Goal: Information Seeking & Learning: Compare options

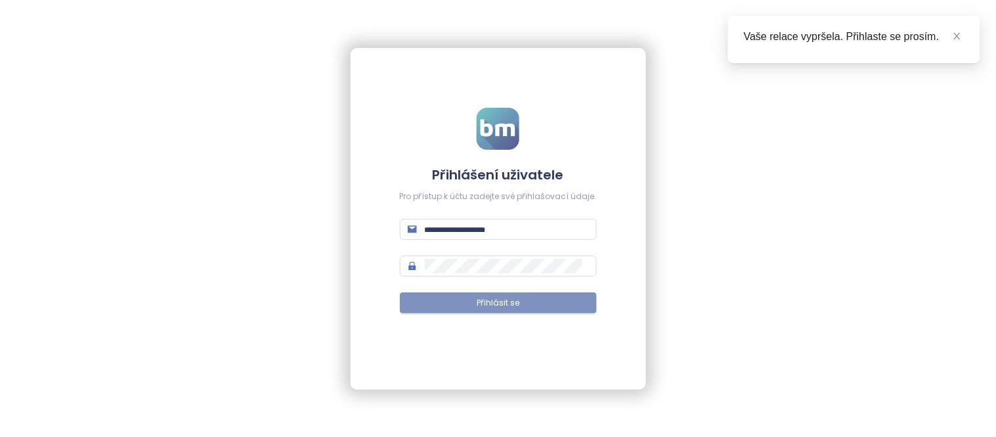
type input "**********"
click at [504, 299] on span "Přihlásit se" at bounding box center [498, 303] width 43 height 12
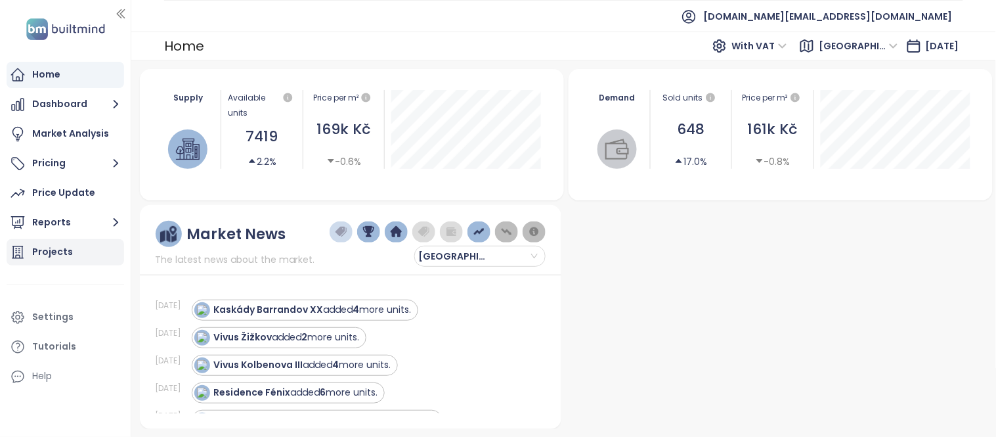
click at [35, 248] on div "Projects" at bounding box center [52, 252] width 41 height 16
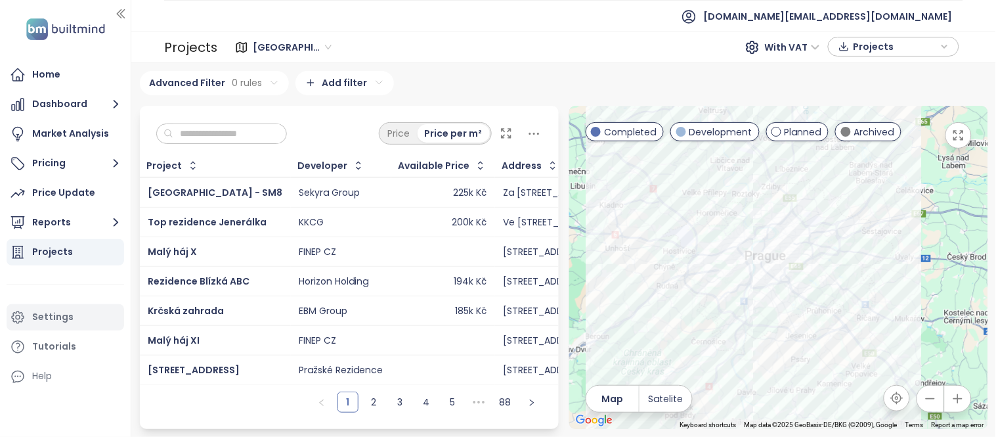
click at [53, 325] on div "Settings" at bounding box center [66, 317] width 118 height 26
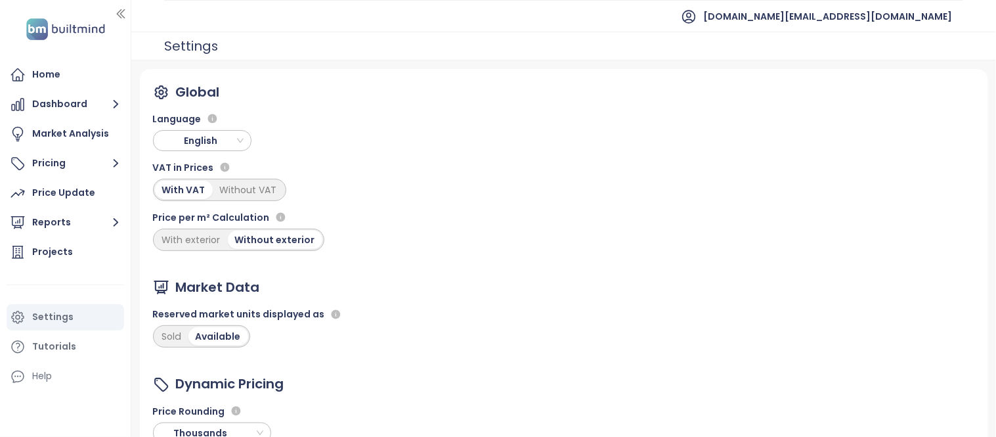
click at [221, 141] on span "English" at bounding box center [204, 141] width 92 height 20
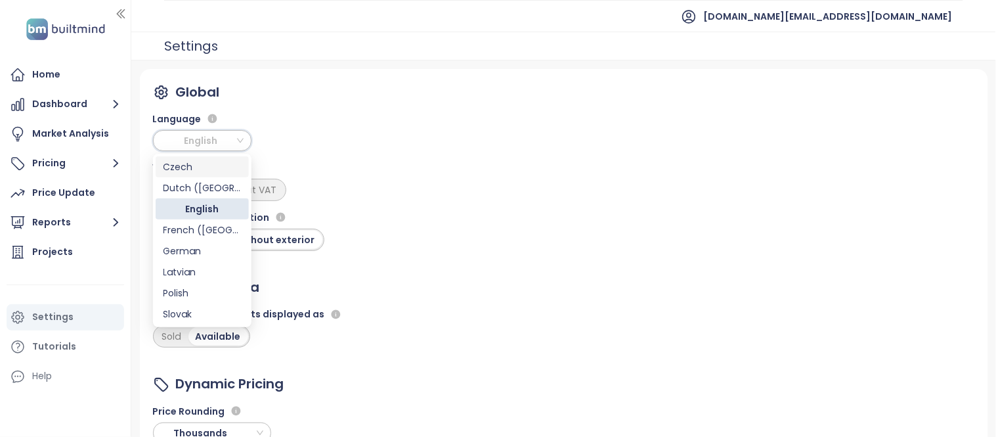
click at [201, 171] on div "Czech" at bounding box center [202, 167] width 77 height 14
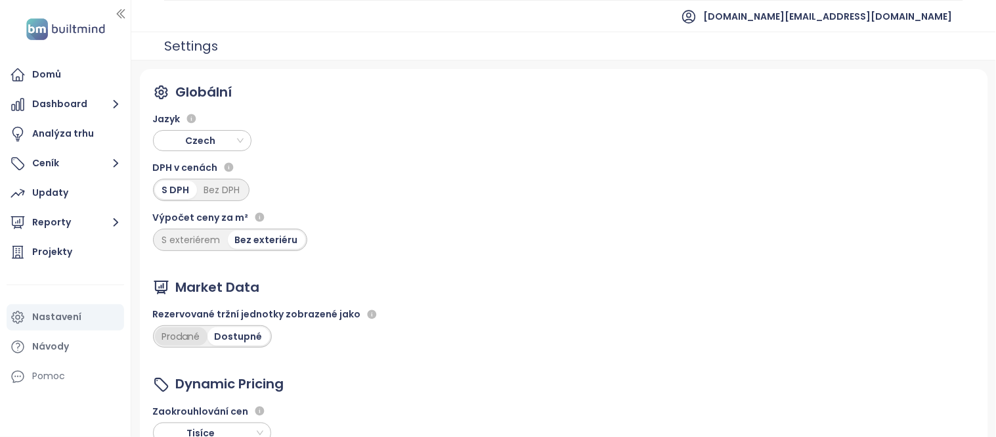
click at [186, 343] on div "Prodané" at bounding box center [181, 336] width 53 height 18
click at [35, 253] on div "Projekty" at bounding box center [52, 252] width 40 height 16
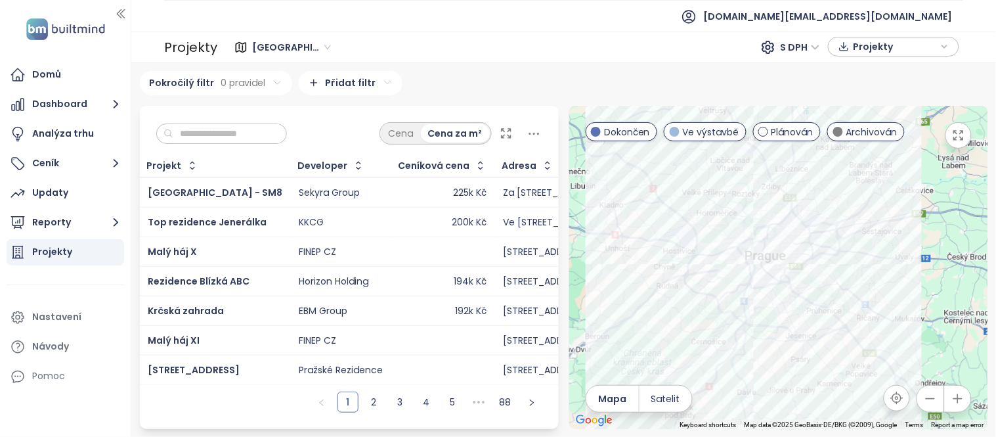
click at [209, 126] on input "text" at bounding box center [226, 134] width 106 height 20
paste input "**********"
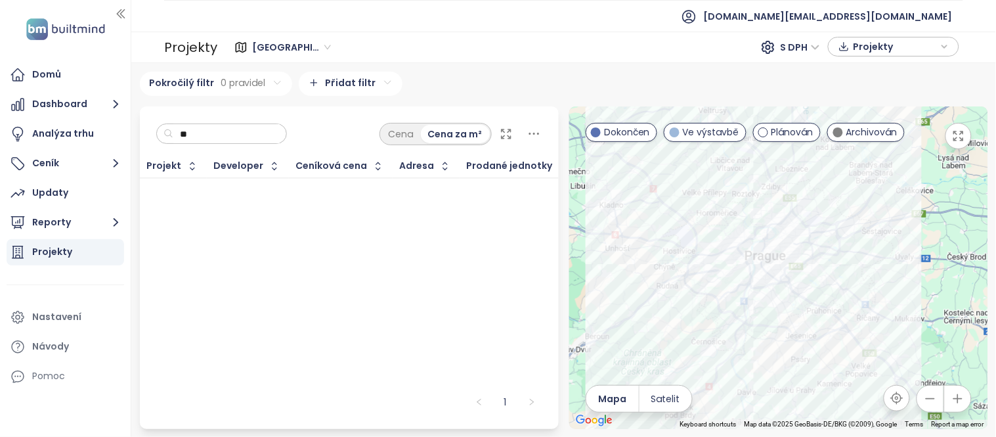
type input "*"
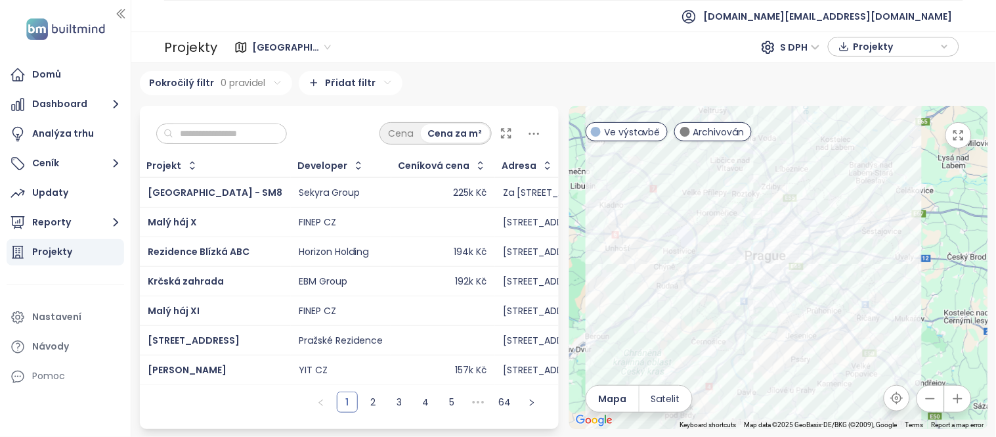
click at [252, 49] on span "[GEOGRAPHIC_DATA]" at bounding box center [291, 47] width 79 height 20
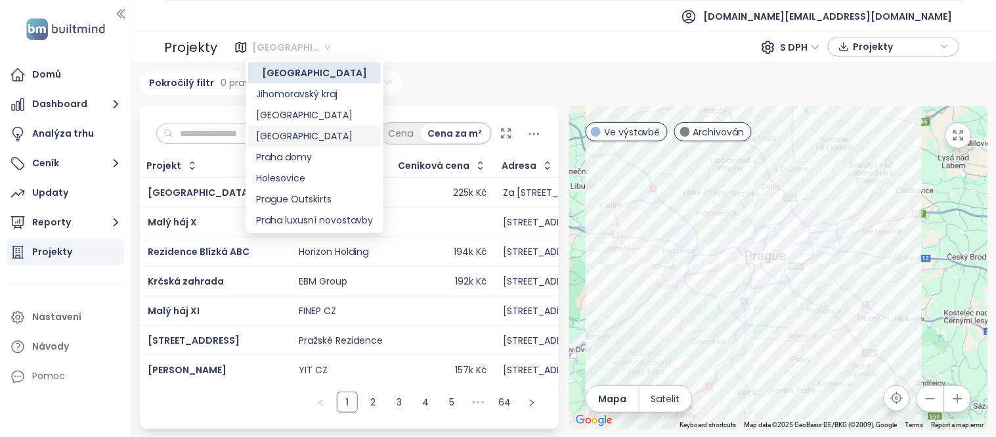
click at [280, 142] on div "Středočeský kraj" at bounding box center [314, 136] width 117 height 14
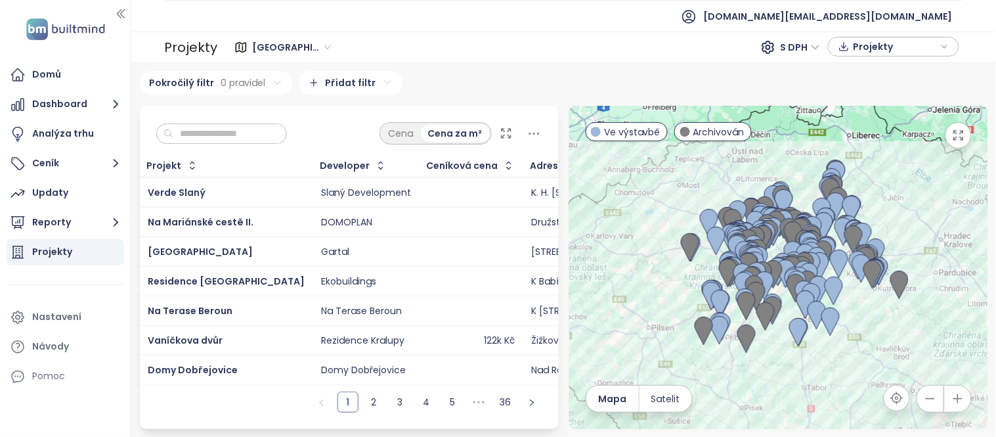
click at [235, 125] on input "text" at bounding box center [226, 134] width 106 height 20
paste input "**********"
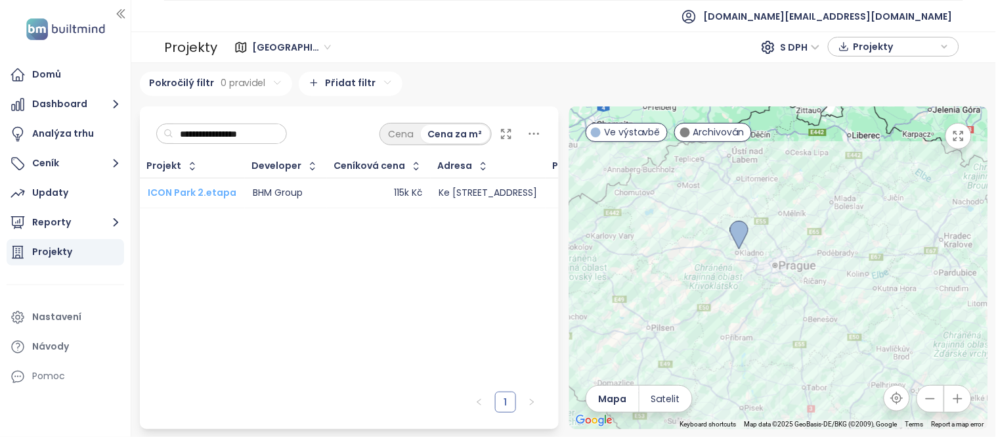
click at [206, 190] on span "ICON Park 2.etapa" at bounding box center [192, 192] width 89 height 13
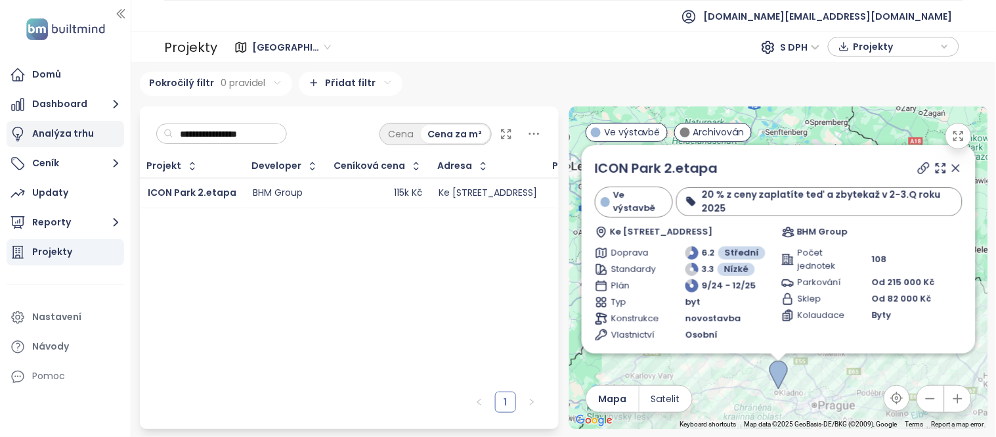
drag, startPoint x: 273, startPoint y: 136, endPoint x: 99, endPoint y: 125, distance: 174.4
click at [99, 125] on section "**********" at bounding box center [498, 218] width 996 height 437
paste input "**"
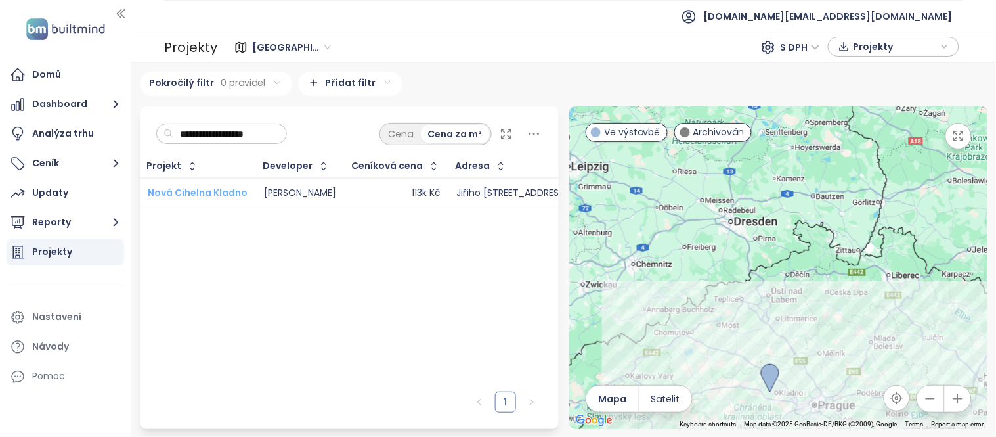
click at [191, 195] on span "Nová Cihelna Kladno" at bounding box center [198, 192] width 100 height 13
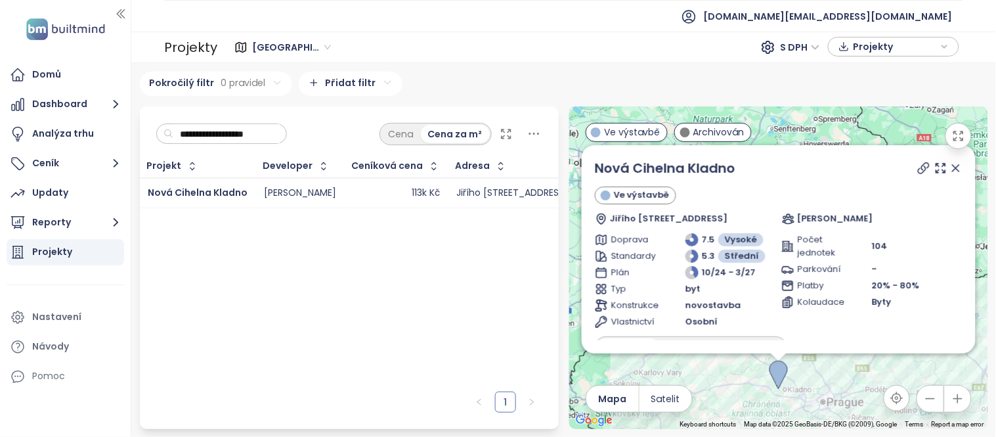
drag, startPoint x: 292, startPoint y: 139, endPoint x: 134, endPoint y: 126, distance: 158.8
click at [135, 126] on div "**********" at bounding box center [350, 267] width 430 height 322
paste input "text"
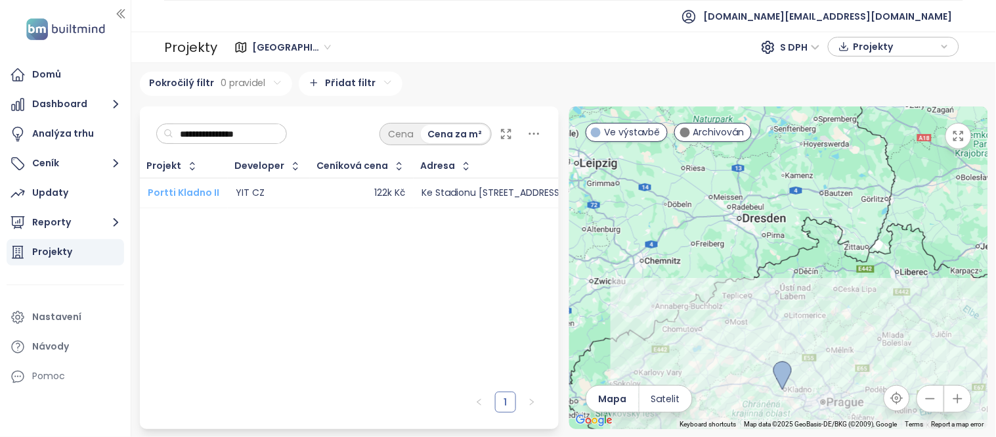
click at [174, 188] on span "Portti Kladno II" at bounding box center [184, 192] width 72 height 13
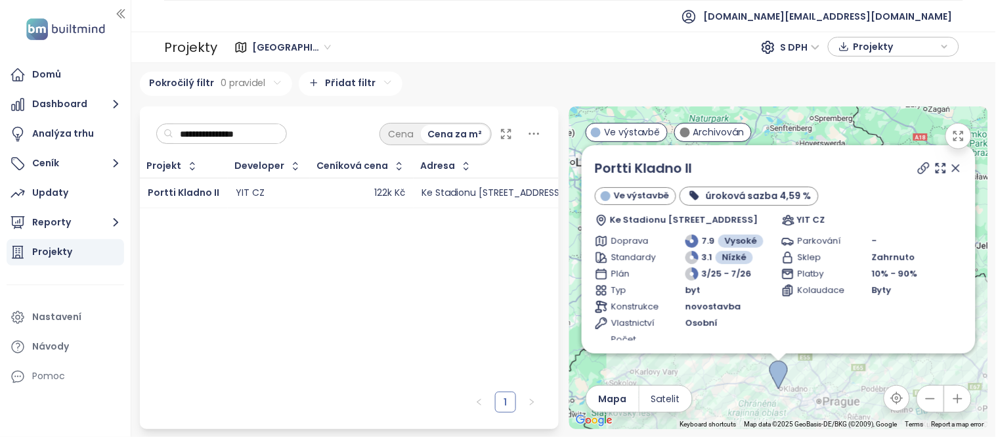
drag, startPoint x: 259, startPoint y: 136, endPoint x: 146, endPoint y: 133, distance: 113.0
click at [146, 133] on div "**********" at bounding box center [349, 130] width 419 height 49
paste input "*"
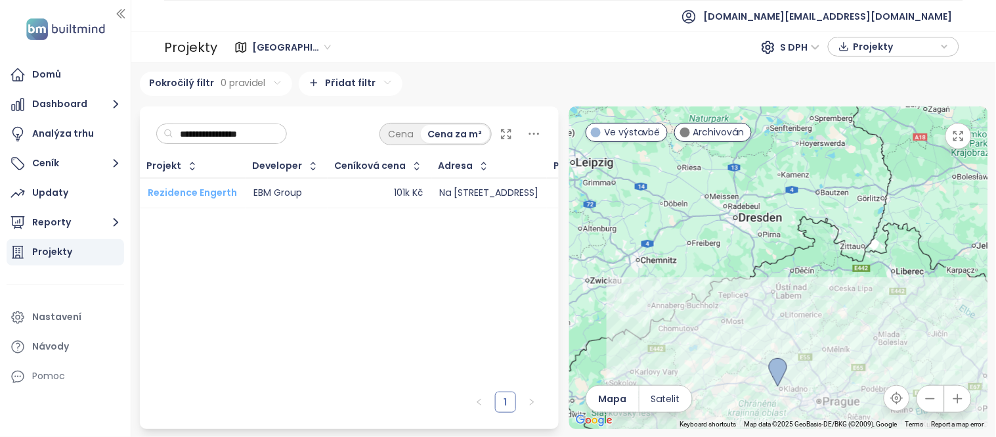
click at [185, 190] on span "Rezidence Engerth" at bounding box center [192, 192] width 89 height 13
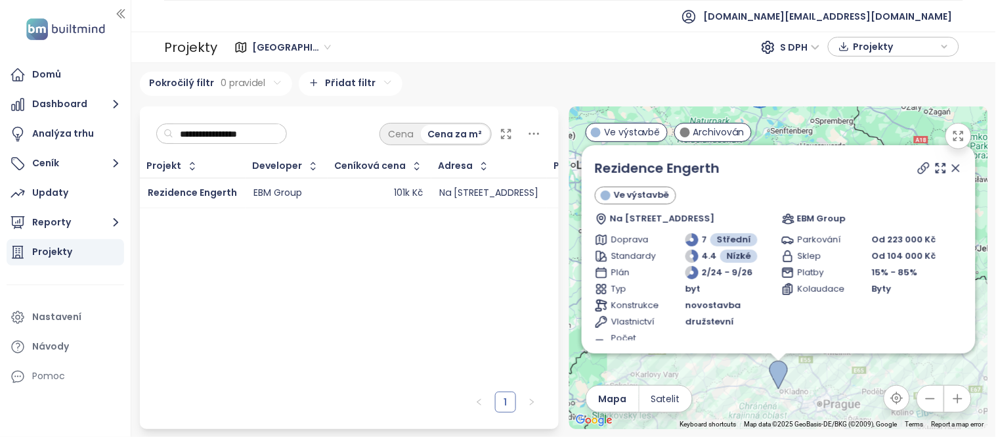
drag, startPoint x: 276, startPoint y: 138, endPoint x: 137, endPoint y: 125, distance: 139.8
click at [137, 125] on div "**********" at bounding box center [350, 267] width 430 height 322
paste input "**********"
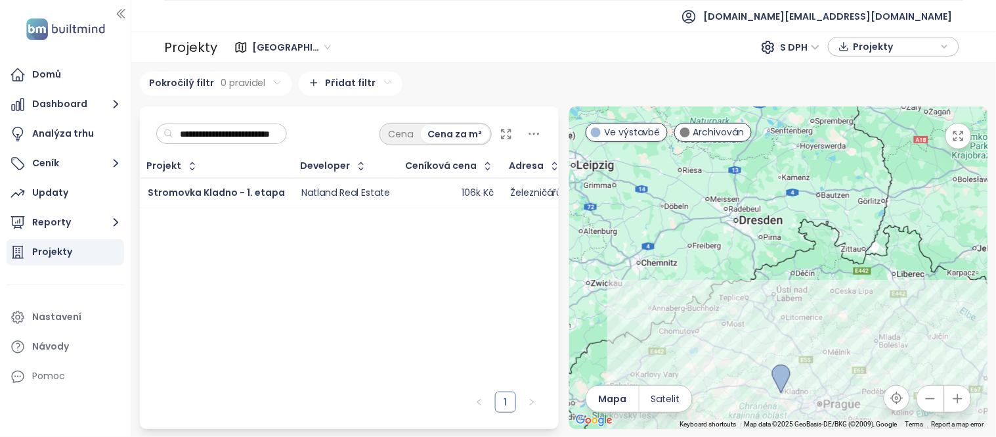
scroll to position [0, 16]
type input "**********"
click at [183, 193] on span "Stromovka Kladno - 1. etapa" at bounding box center [216, 192] width 137 height 13
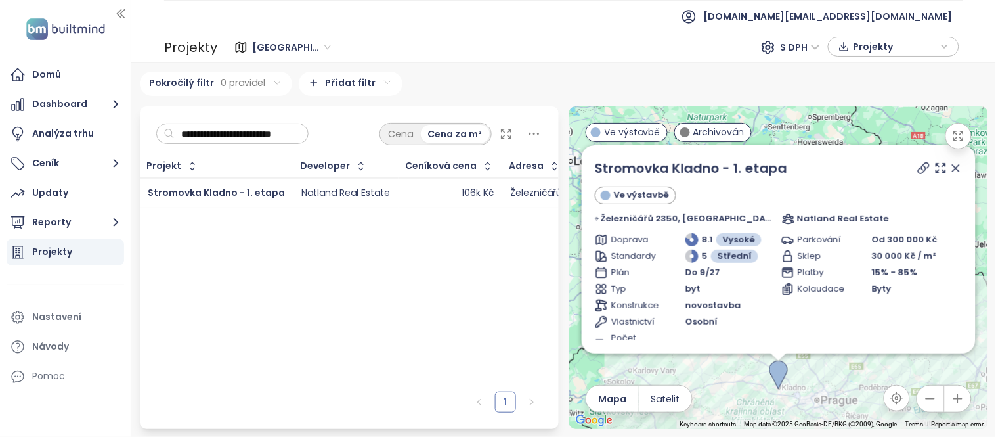
click at [51, 246] on div "Projekty" at bounding box center [52, 252] width 40 height 16
click at [41, 321] on div "Nastavení" at bounding box center [56, 317] width 49 height 16
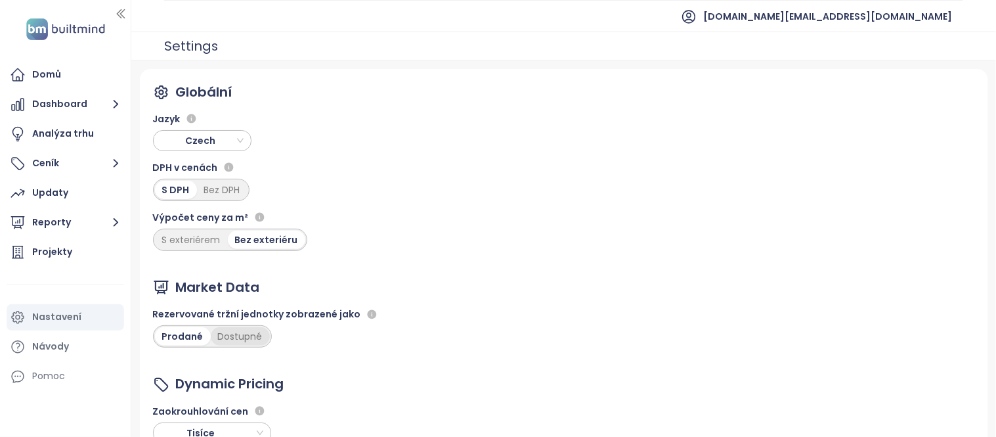
click at [225, 338] on div "Dostupné" at bounding box center [240, 336] width 59 height 18
click at [64, 254] on div "Projekty" at bounding box center [52, 252] width 40 height 16
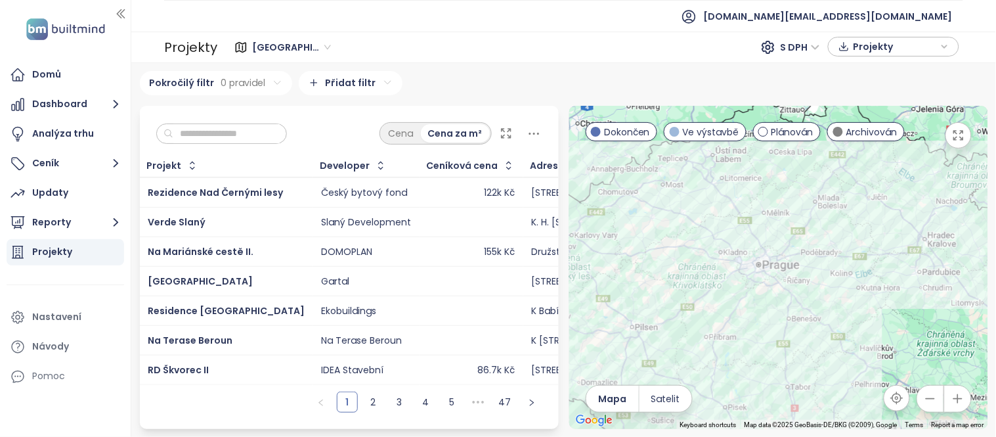
click at [237, 135] on input "text" at bounding box center [226, 134] width 106 height 20
click at [265, 34] on div "Praha S DPH Projekty" at bounding box center [590, 47] width 746 height 26
click at [257, 42] on span "[GEOGRAPHIC_DATA]" at bounding box center [291, 47] width 79 height 20
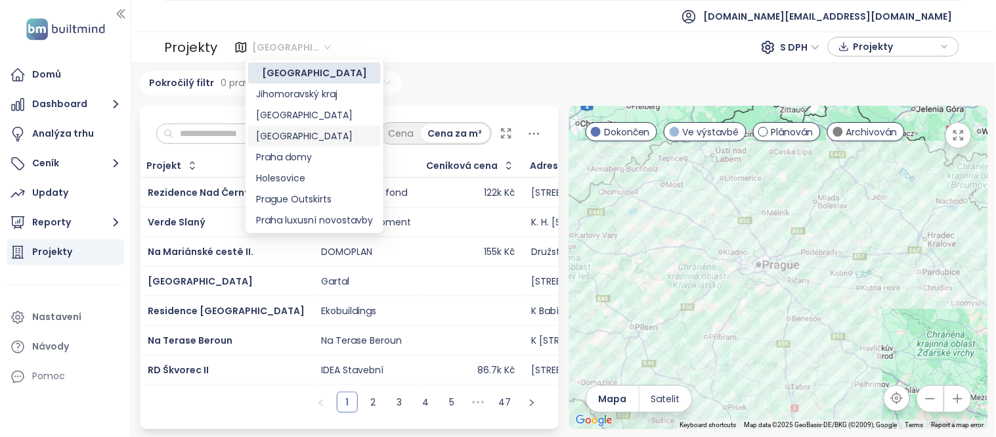
click at [278, 137] on div "Středočeský kraj" at bounding box center [314, 136] width 117 height 14
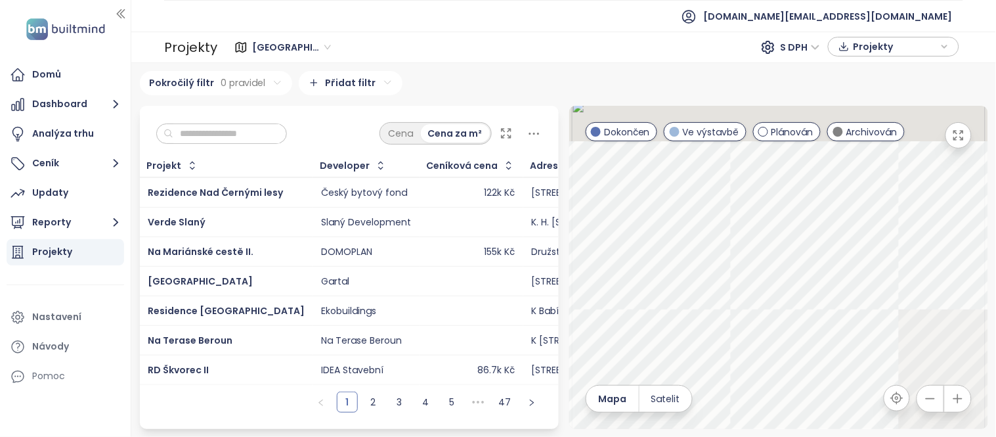
click at [217, 129] on input "text" at bounding box center [226, 134] width 106 height 20
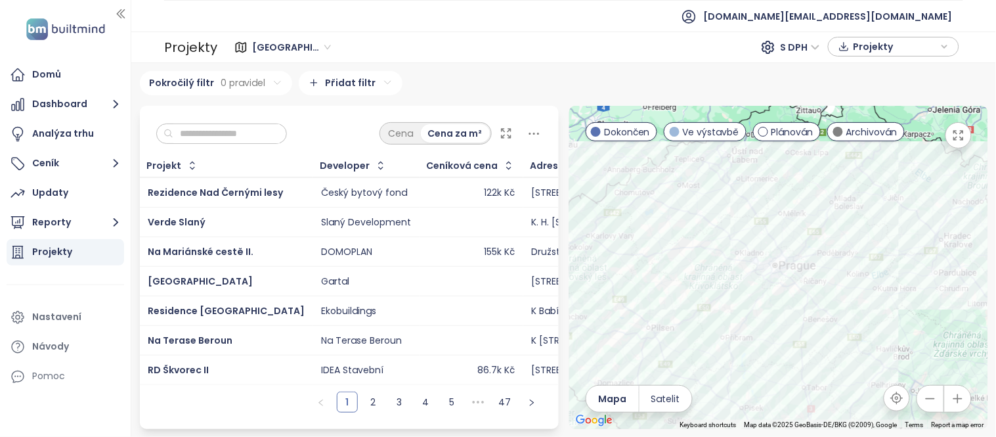
paste input "**********"
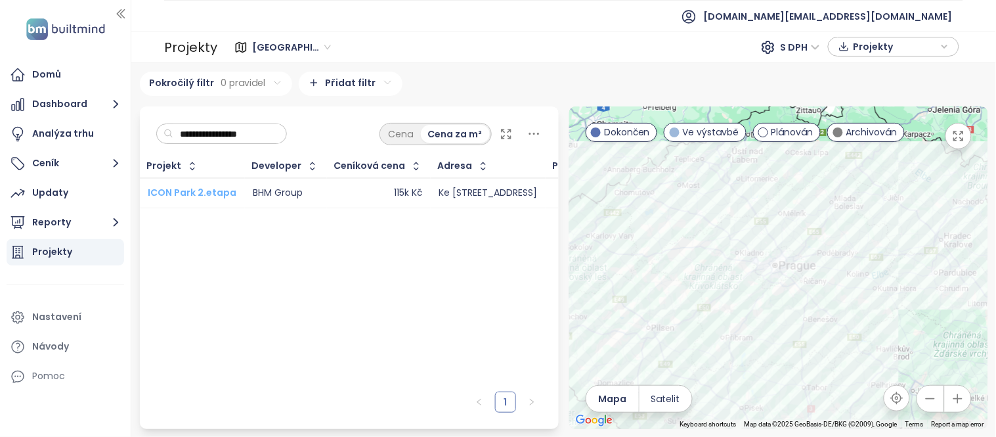
click at [200, 189] on span "ICON Park 2.etapa" at bounding box center [192, 192] width 89 height 13
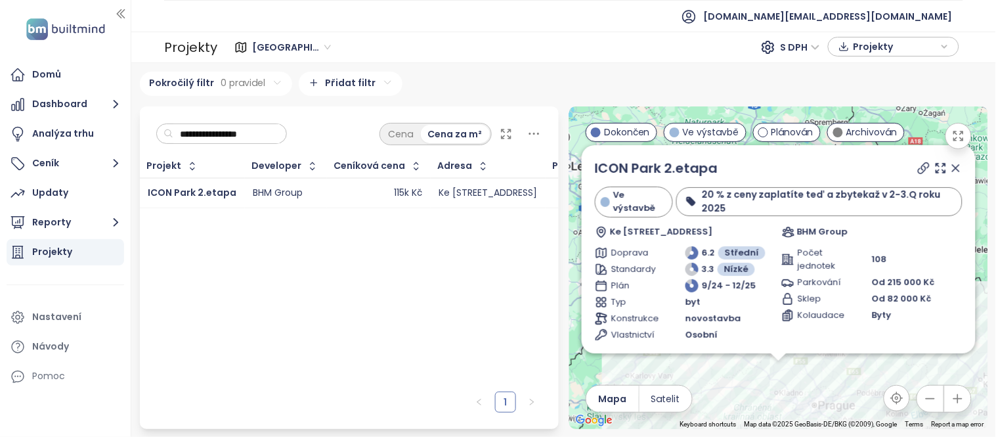
drag, startPoint x: 277, startPoint y: 133, endPoint x: 160, endPoint y: 135, distance: 116.9
click at [160, 135] on div "**********" at bounding box center [221, 133] width 131 height 21
paste input "**"
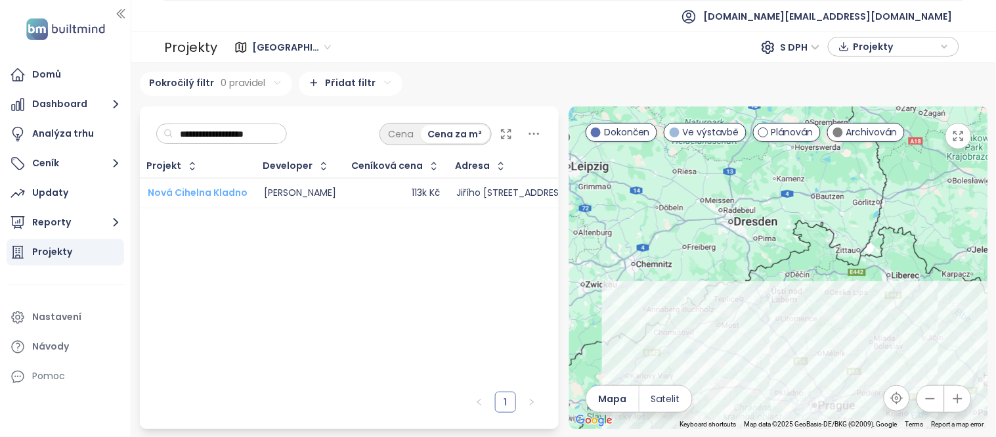
click at [224, 189] on span "Nová Cihelna Kladno" at bounding box center [198, 192] width 100 height 13
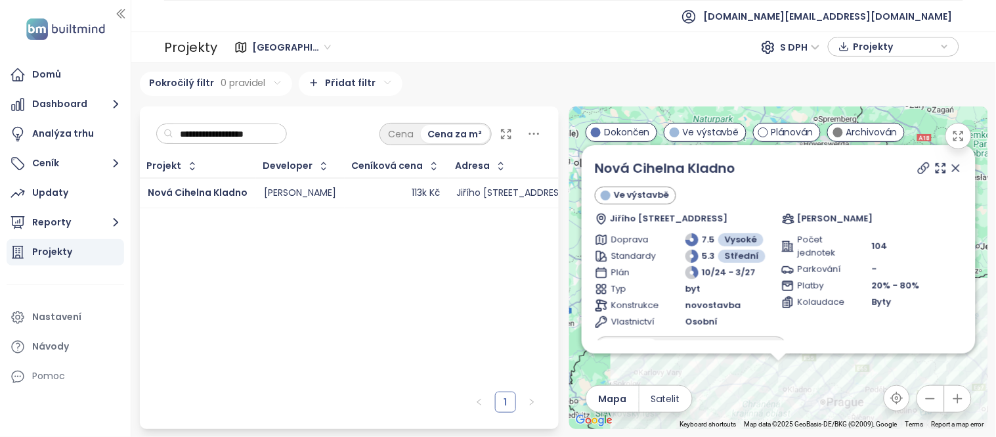
drag, startPoint x: 278, startPoint y: 129, endPoint x: 155, endPoint y: 129, distance: 123.5
click at [156, 129] on div "**********" at bounding box center [221, 133] width 131 height 21
paste input "text"
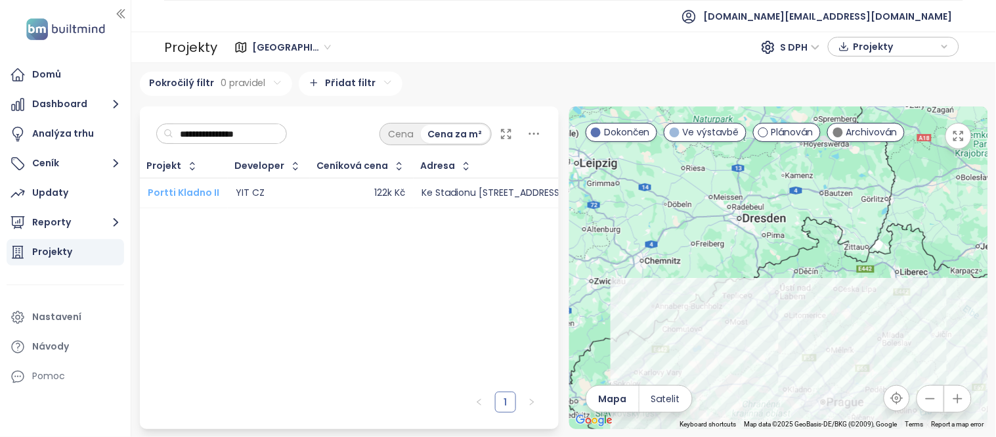
click at [191, 191] on span "Portti Kladno II" at bounding box center [184, 192] width 72 height 13
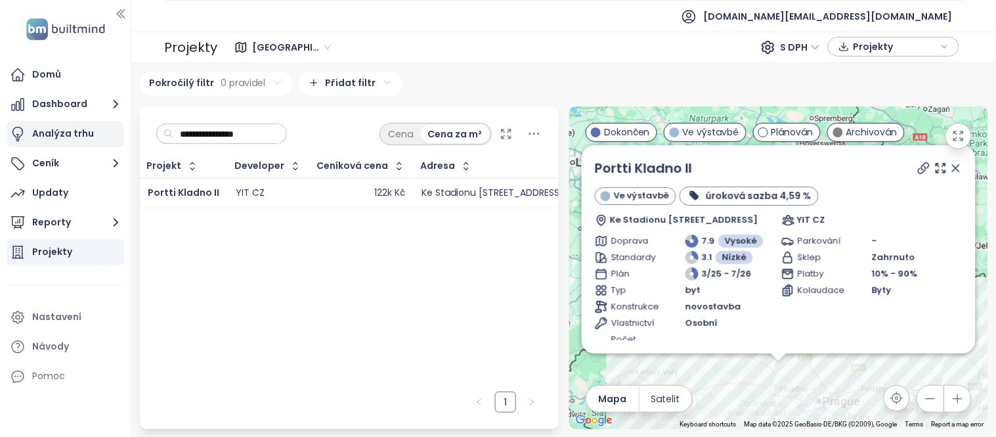
drag, startPoint x: 259, startPoint y: 132, endPoint x: 114, endPoint y: 121, distance: 145.6
click at [114, 121] on section "**********" at bounding box center [498, 218] width 996 height 437
paste input "*"
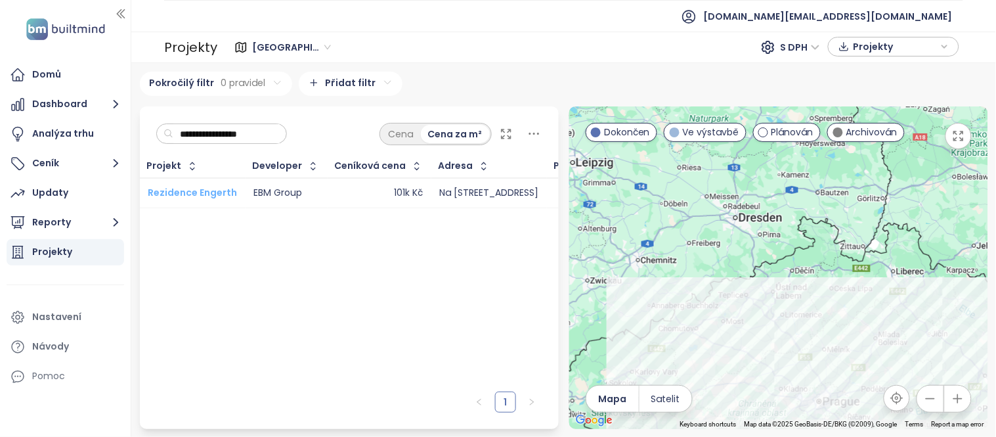
click at [194, 192] on span "Rezidence Engerth" at bounding box center [192, 192] width 89 height 13
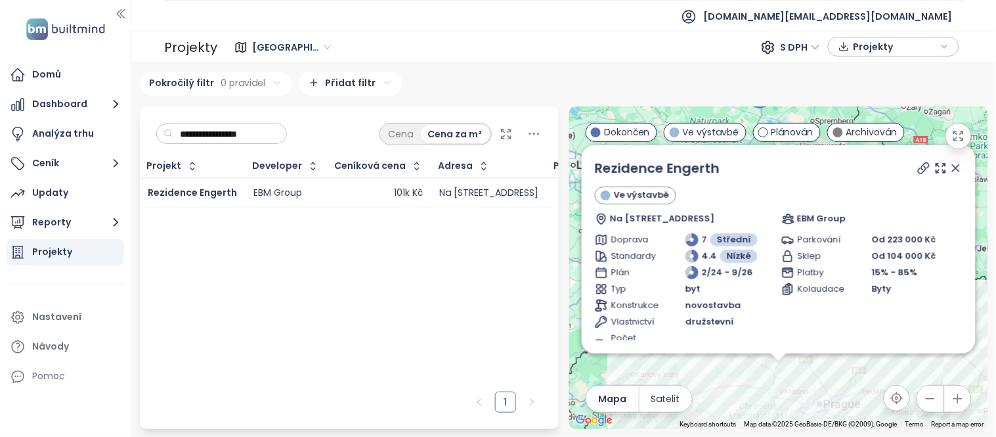
drag, startPoint x: 282, startPoint y: 132, endPoint x: 151, endPoint y: 119, distance: 132.0
click at [151, 119] on div "**********" at bounding box center [349, 130] width 419 height 49
paste input "**********"
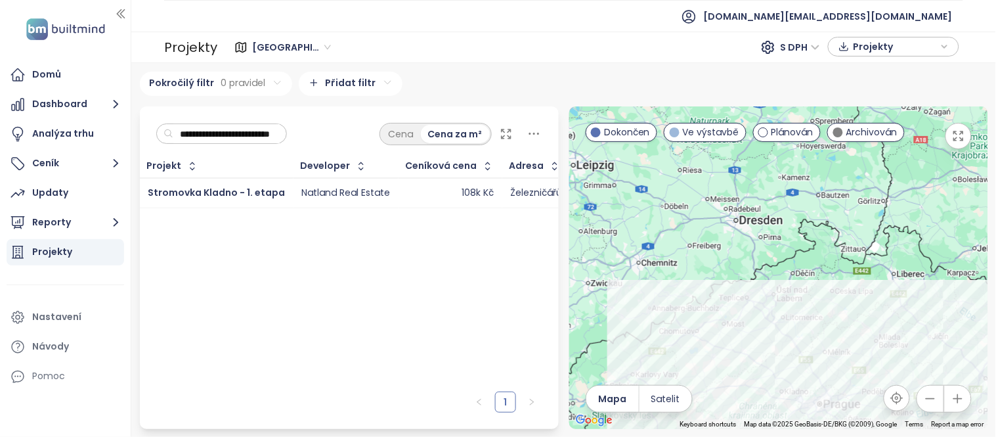
scroll to position [0, 16]
type input "**********"
click at [219, 192] on span "Stromovka Kladno - 1. etapa" at bounding box center [216, 192] width 137 height 13
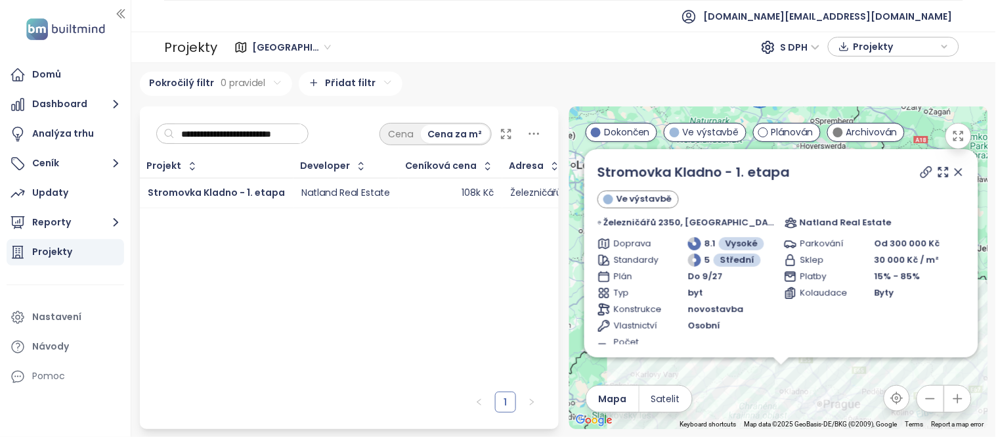
scroll to position [0, 0]
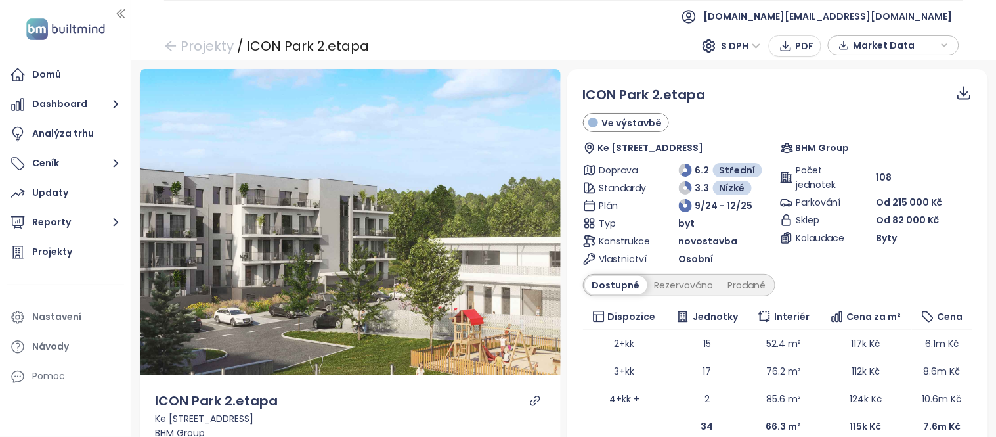
scroll to position [53, 0]
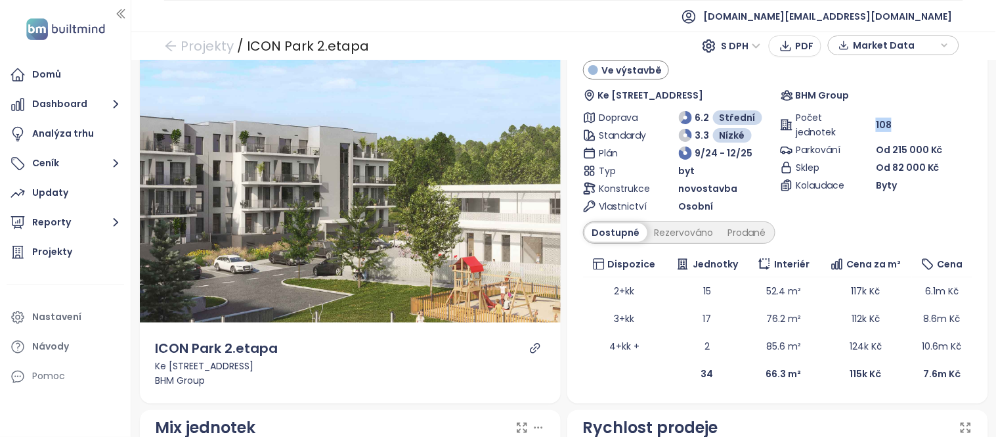
drag, startPoint x: 883, startPoint y: 121, endPoint x: 867, endPoint y: 125, distance: 17.1
click at [876, 125] on div "108" at bounding box center [924, 125] width 96 height 14
copy span "108"
drag, startPoint x: 835, startPoint y: 373, endPoint x: 855, endPoint y: 375, distance: 20.5
click at [855, 375] on td "115k Kč" at bounding box center [866, 374] width 93 height 28
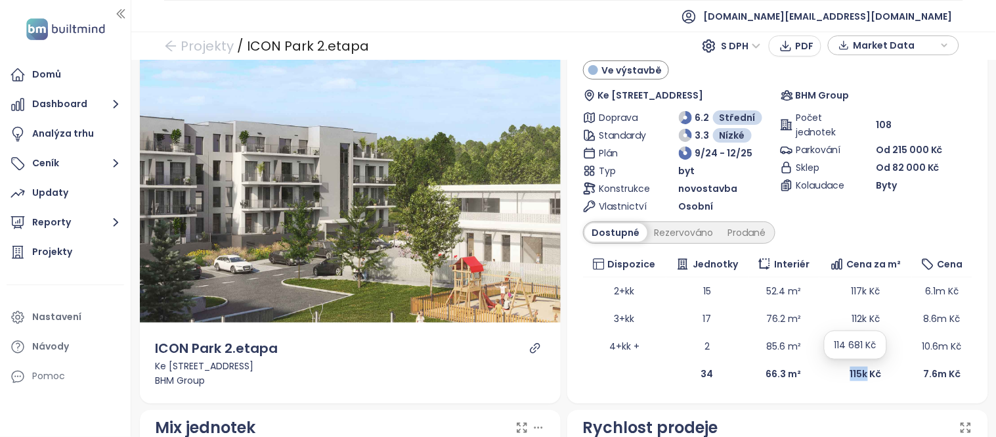
copy b "115k"
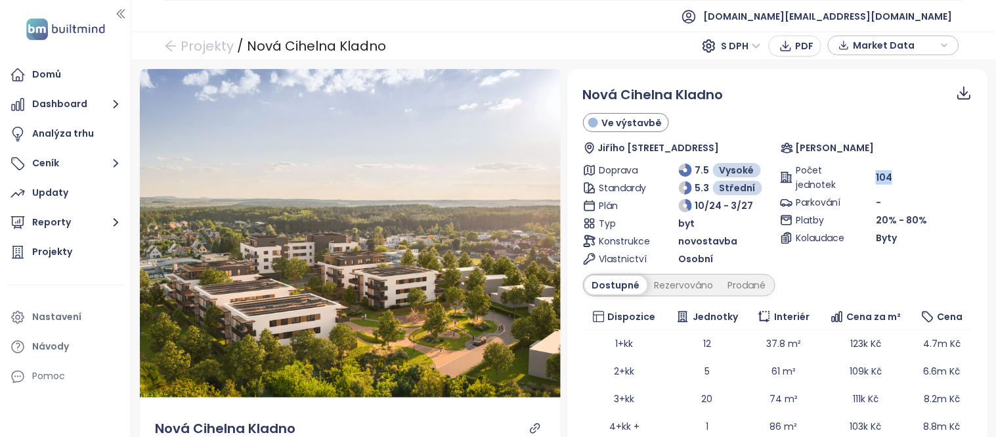
drag, startPoint x: 889, startPoint y: 179, endPoint x: 865, endPoint y: 179, distance: 23.6
click at [865, 179] on div "Počet jednotek 104" at bounding box center [876, 177] width 192 height 29
copy div "Počet jednotek 104"
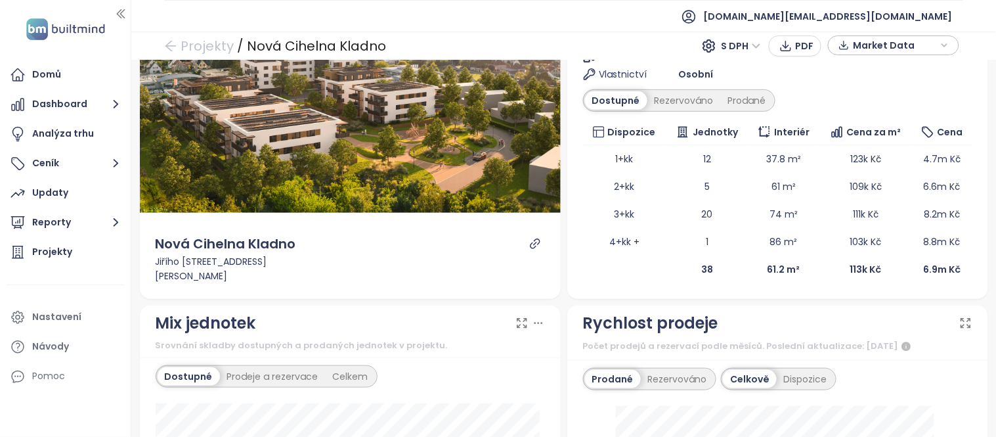
scroll to position [176, 0]
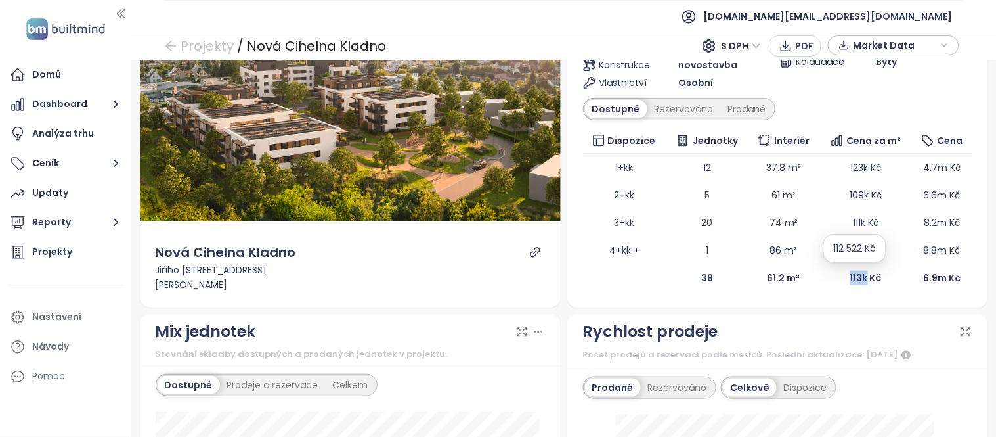
drag, startPoint x: 826, startPoint y: 280, endPoint x: 856, endPoint y: 280, distance: 29.6
click at [856, 280] on td "113k Kč" at bounding box center [866, 278] width 93 height 28
copy b "113k"
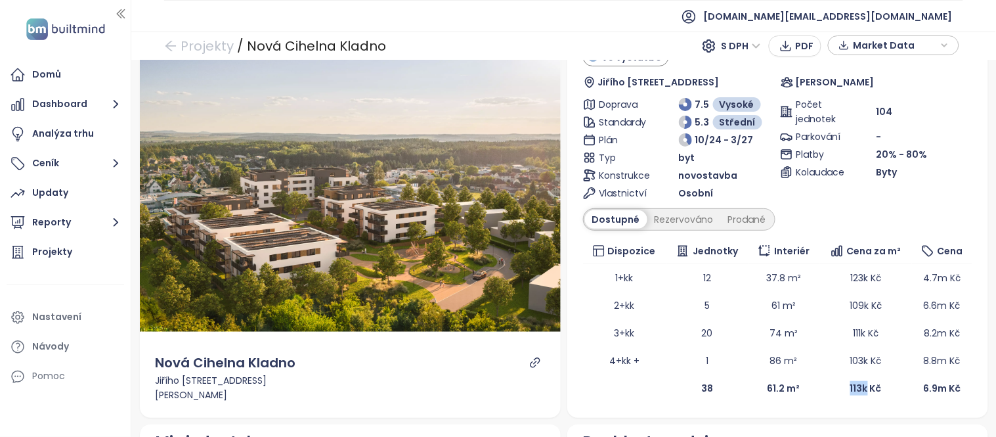
scroll to position [61, 0]
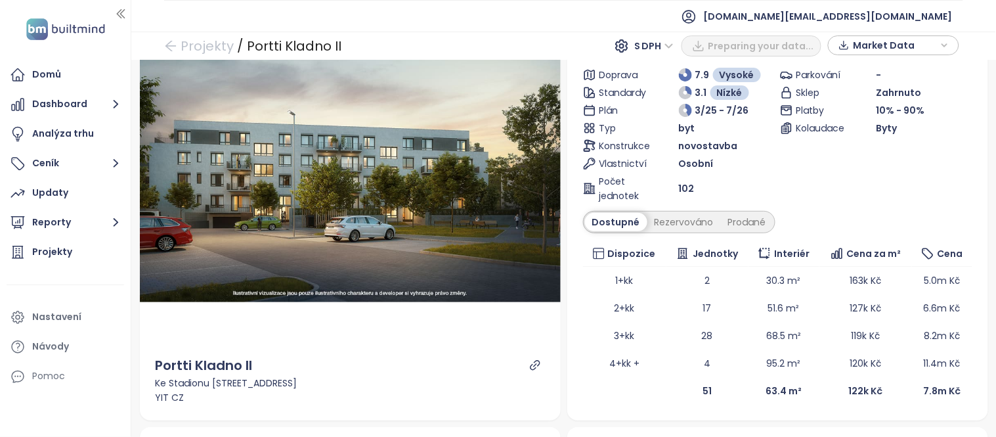
scroll to position [100, 0]
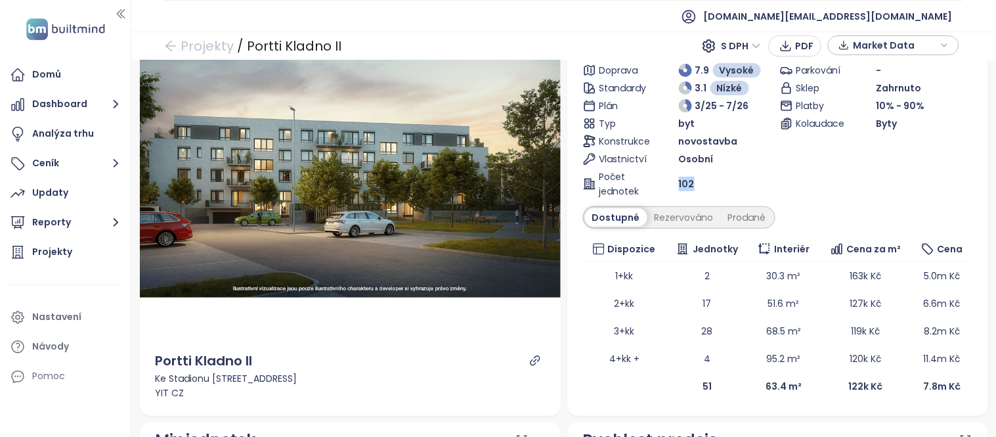
drag, startPoint x: 687, startPoint y: 185, endPoint x: 671, endPoint y: 185, distance: 15.8
click at [671, 185] on div "Počet jednotek 102" at bounding box center [679, 183] width 192 height 29
copy div "Počet jednotek 102"
drag, startPoint x: 838, startPoint y: 391, endPoint x: 856, endPoint y: 389, distance: 18.5
click at [856, 389] on b "122k Kč" at bounding box center [866, 386] width 34 height 13
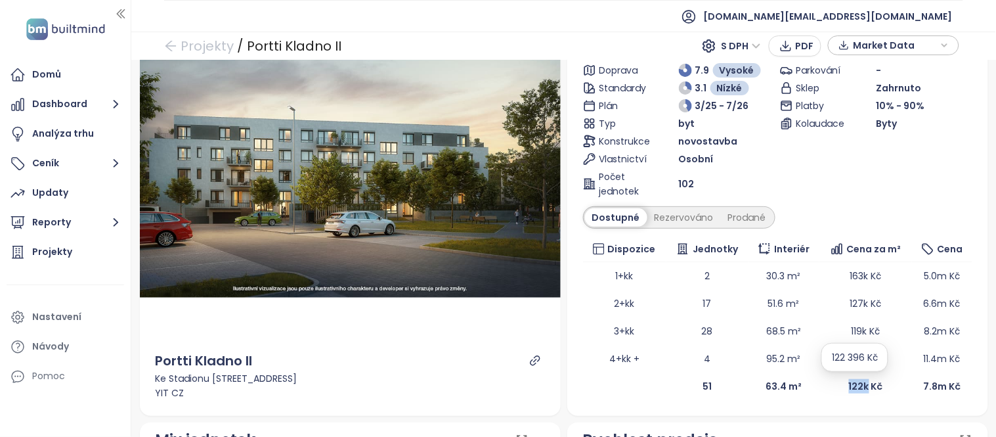
copy b "122k"
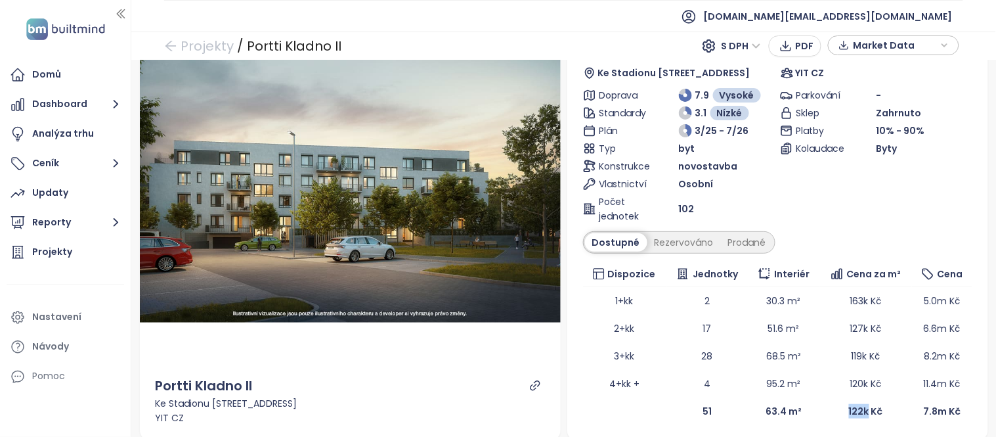
scroll to position [62, 0]
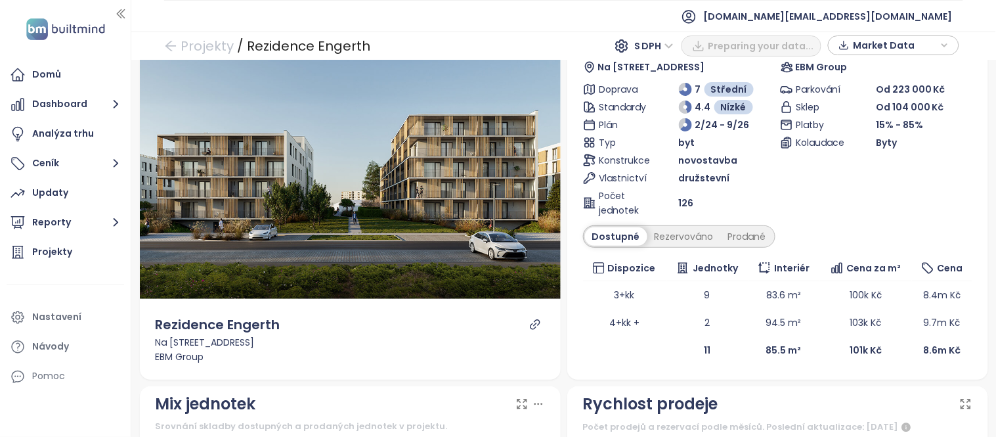
scroll to position [36, 0]
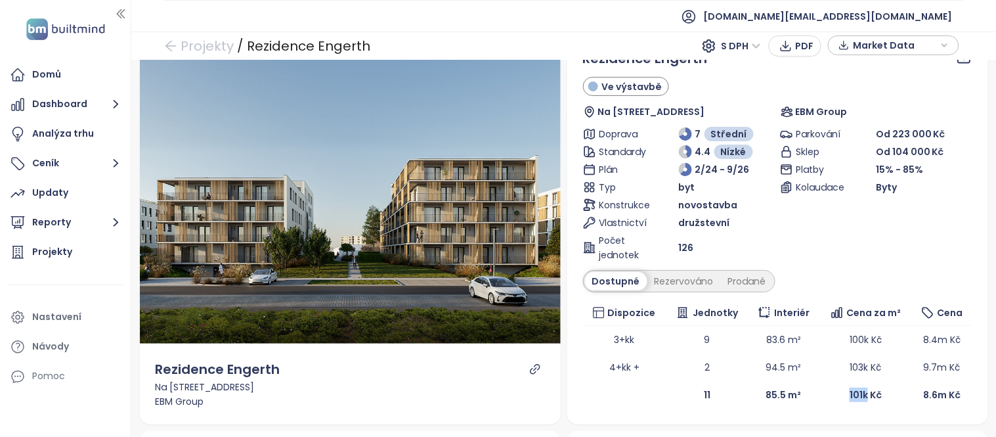
drag, startPoint x: 837, startPoint y: 397, endPoint x: 858, endPoint y: 401, distance: 20.7
click at [858, 401] on td "101k Kč" at bounding box center [866, 395] width 93 height 28
copy b "101k"
drag, startPoint x: 706, startPoint y: 244, endPoint x: 673, endPoint y: 246, distance: 32.9
click at [679, 246] on div "126" at bounding box center [727, 247] width 96 height 14
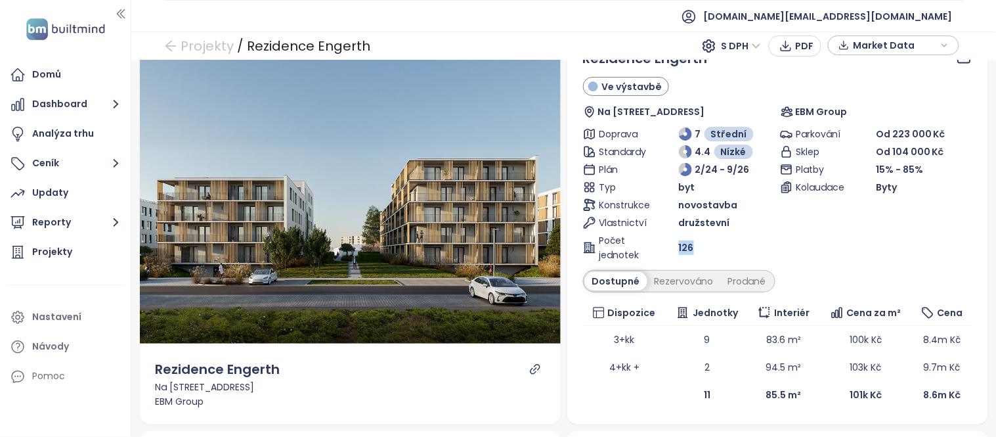
copy span "126"
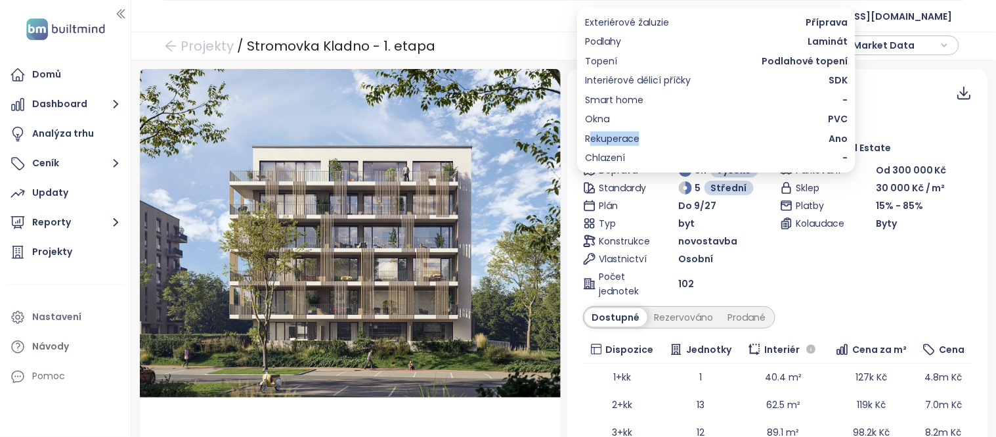
copy span "ekuperace"
drag, startPoint x: 659, startPoint y: 146, endPoint x: 592, endPoint y: 137, distance: 68.3
click at [592, 137] on div "Exteriérové žaluzie Příprava Podlahy Laminát Topení Podlahové topení Interiérov…" at bounding box center [716, 90] width 263 height 150
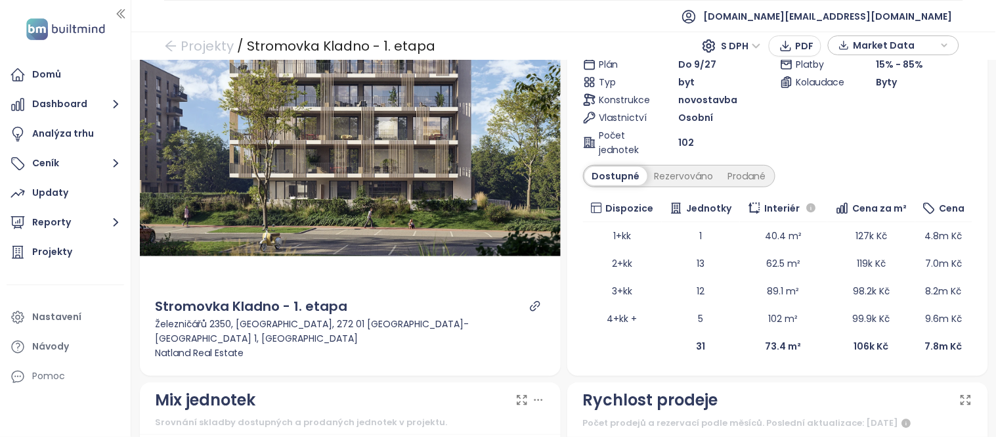
scroll to position [125, 0]
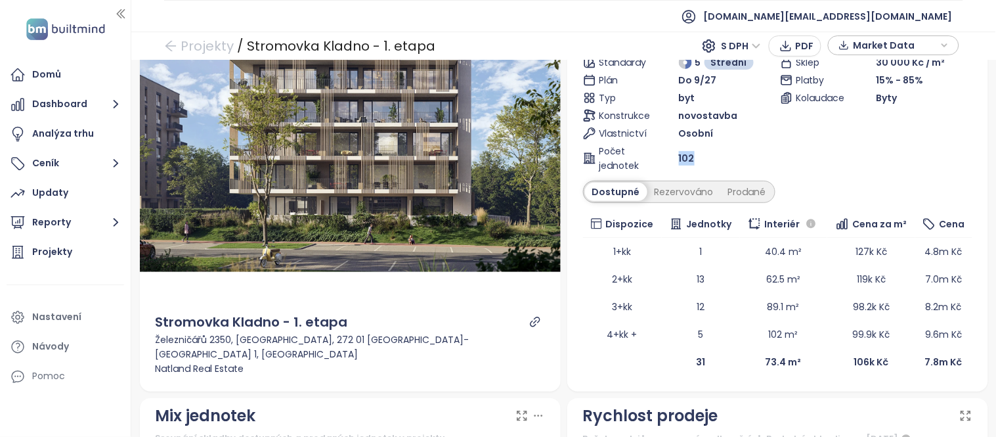
drag, startPoint x: 685, startPoint y: 156, endPoint x: 673, endPoint y: 156, distance: 12.5
click at [679, 156] on span "102" at bounding box center [687, 158] width 16 height 14
copy span "102"
drag, startPoint x: 839, startPoint y: 358, endPoint x: 863, endPoint y: 362, distance: 24.0
click at [863, 362] on td "106k Kč" at bounding box center [872, 362] width 88 height 28
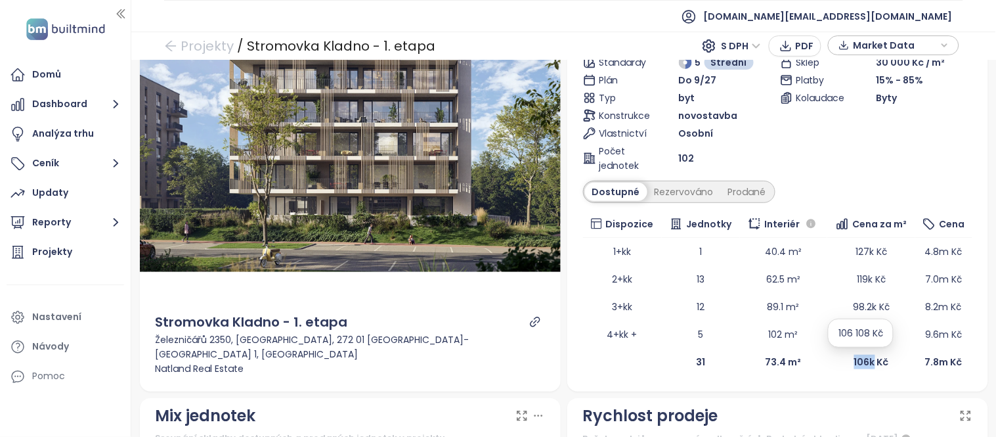
copy b "106k"
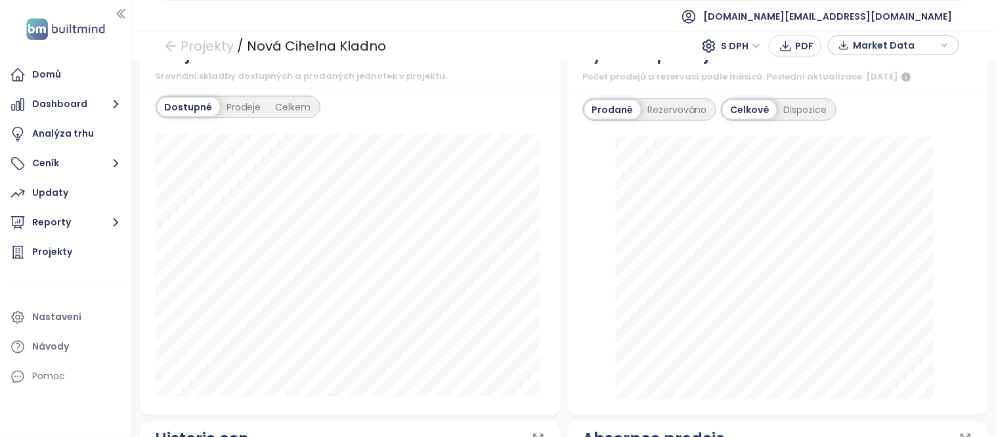
scroll to position [482, 0]
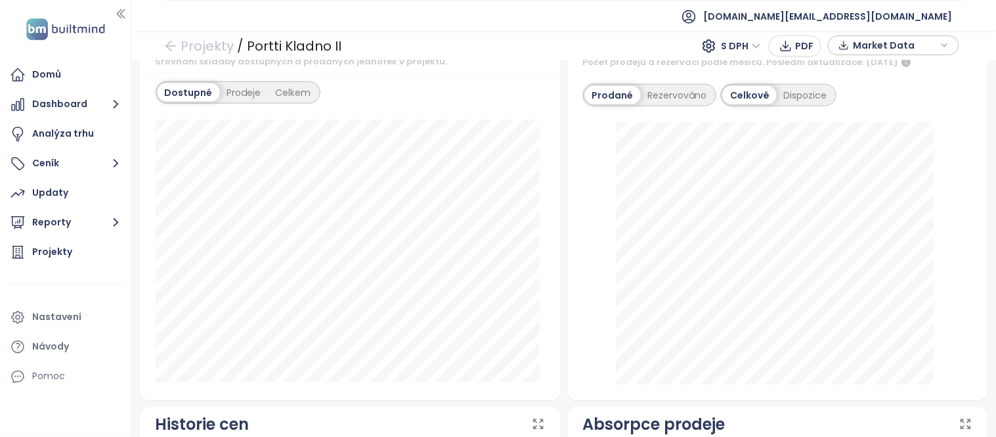
scroll to position [496, 0]
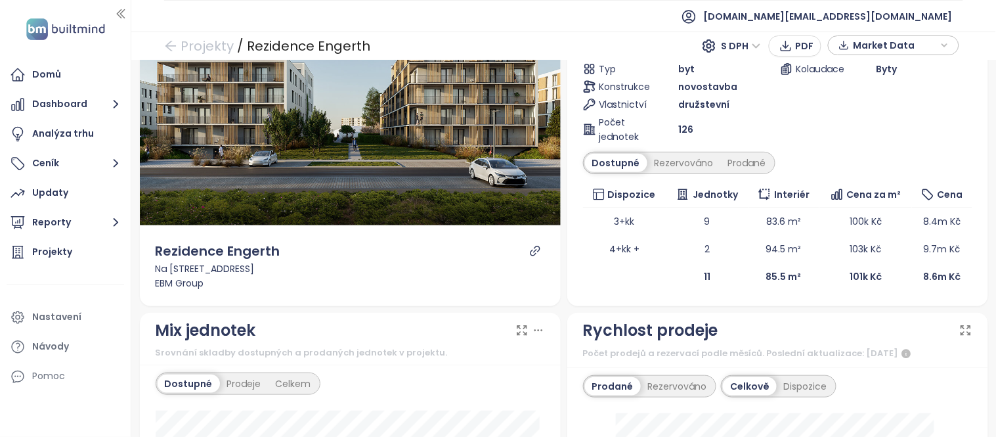
scroll to position [158, 0]
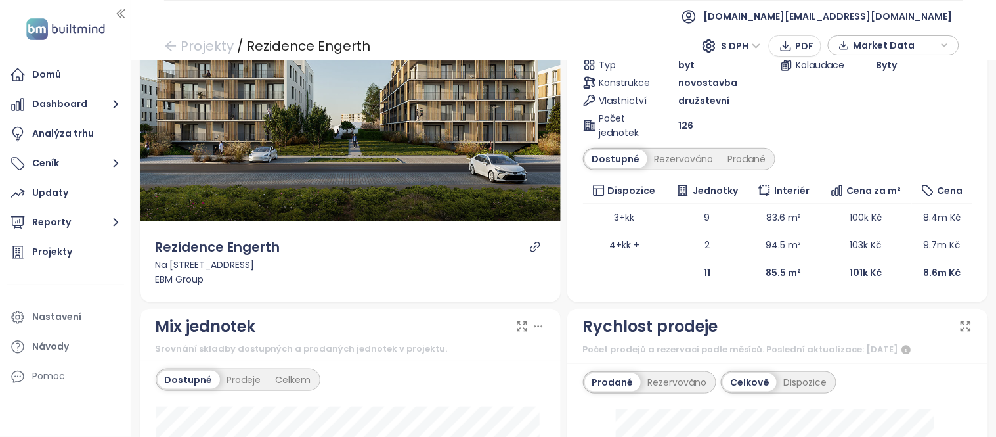
drag, startPoint x: 996, startPoint y: 166, endPoint x: 967, endPoint y: 75, distance: 95.1
click at [967, 75] on div "Rezidence Engerth Ve výstavbě Na Vyhaslém 1139, 272 01 Kladno-Kladno 1, Czechia…" at bounding box center [777, 106] width 421 height 391
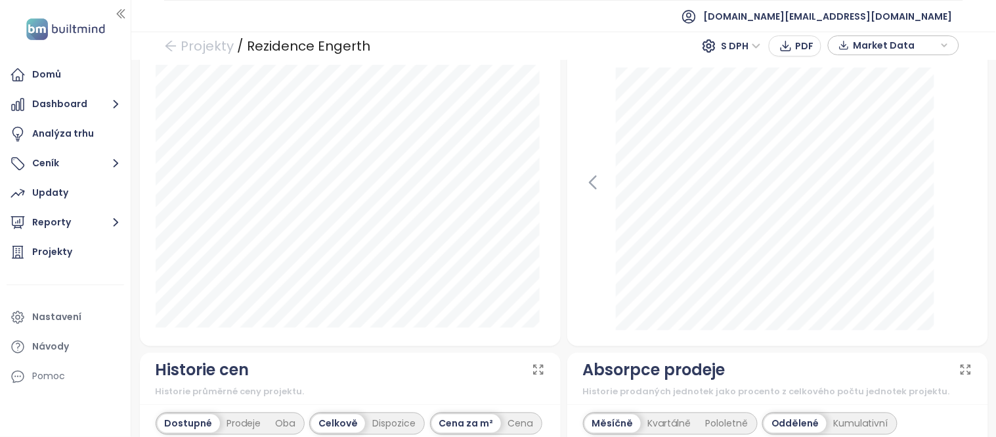
scroll to position [520, 0]
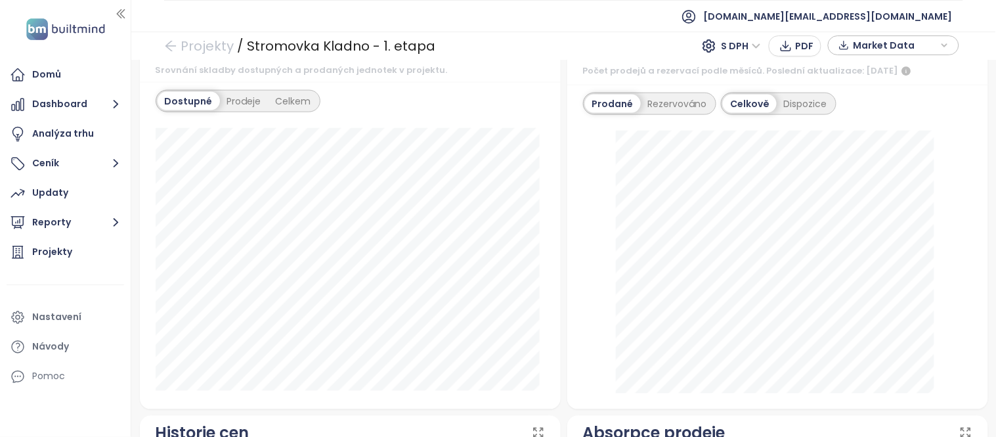
scroll to position [556, 0]
